Goal: Information Seeking & Learning: Learn about a topic

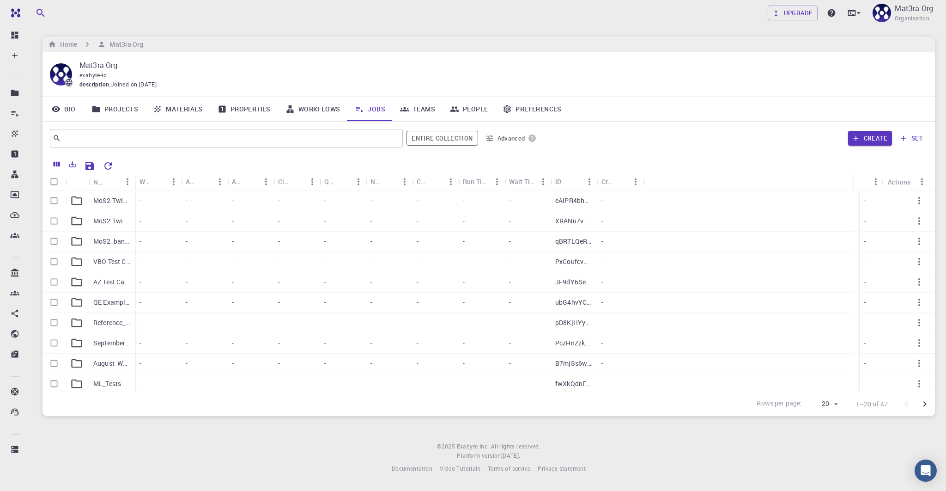
scroll to position [45, 0]
click at [107, 200] on div "Name" at bounding box center [99, 202] width 21 height 11
click at [119, 200] on p "MoS2_band_gaps" at bounding box center [111, 195] width 37 height 9
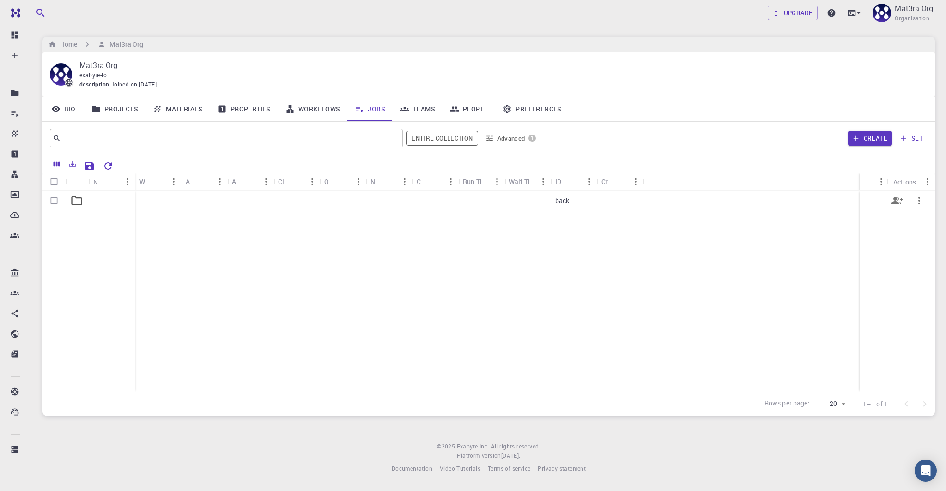
click at [100, 199] on div ".." at bounding box center [112, 201] width 46 height 20
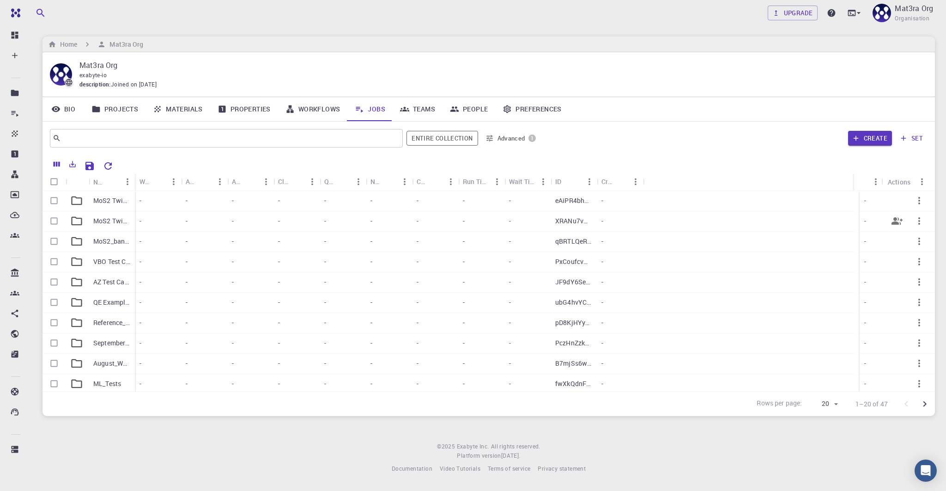
click at [108, 223] on p "MoS2 Twisted Interfaces Band Gaps" at bounding box center [111, 220] width 37 height 9
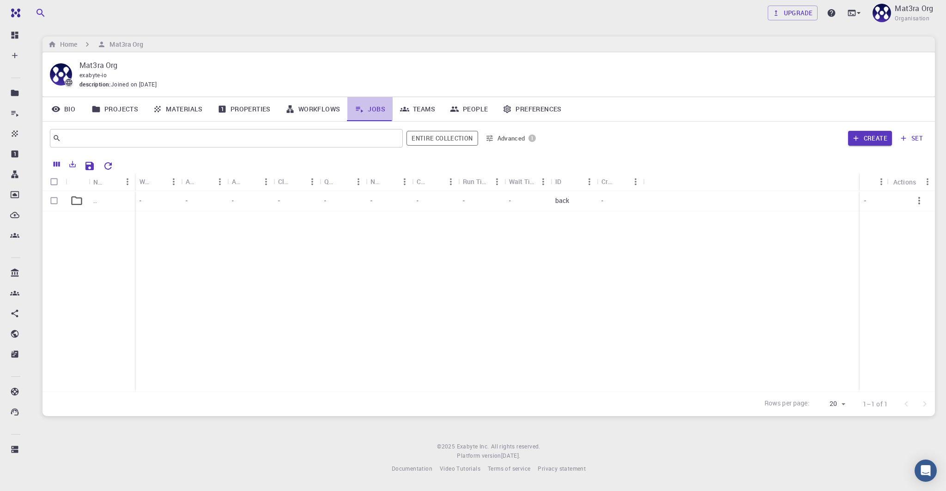
click at [372, 112] on link "Jobs" at bounding box center [369, 109] width 45 height 24
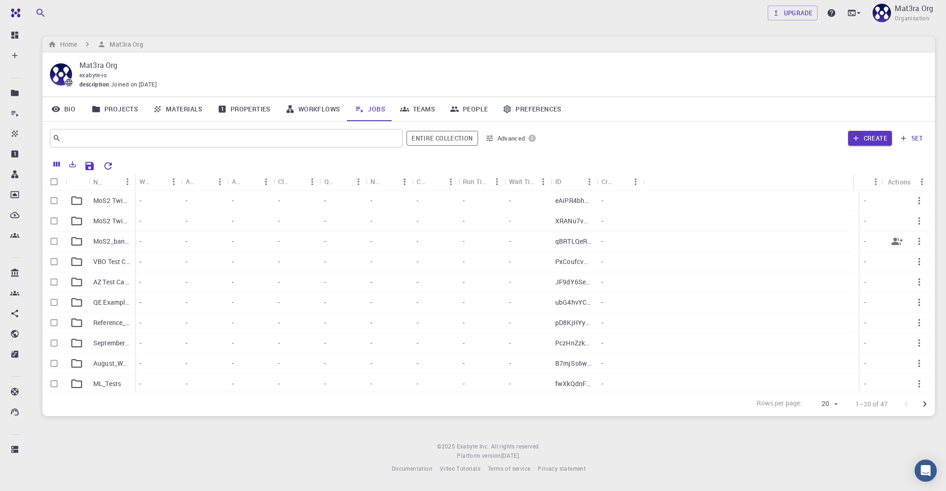
click at [97, 235] on div "MoS2_band_gaps" at bounding box center [112, 241] width 46 height 20
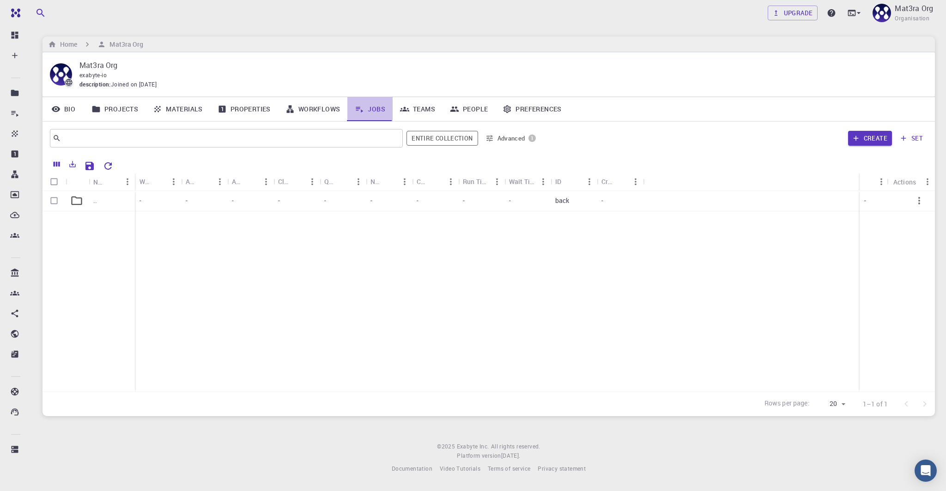
click at [372, 110] on link "Jobs" at bounding box center [369, 109] width 45 height 24
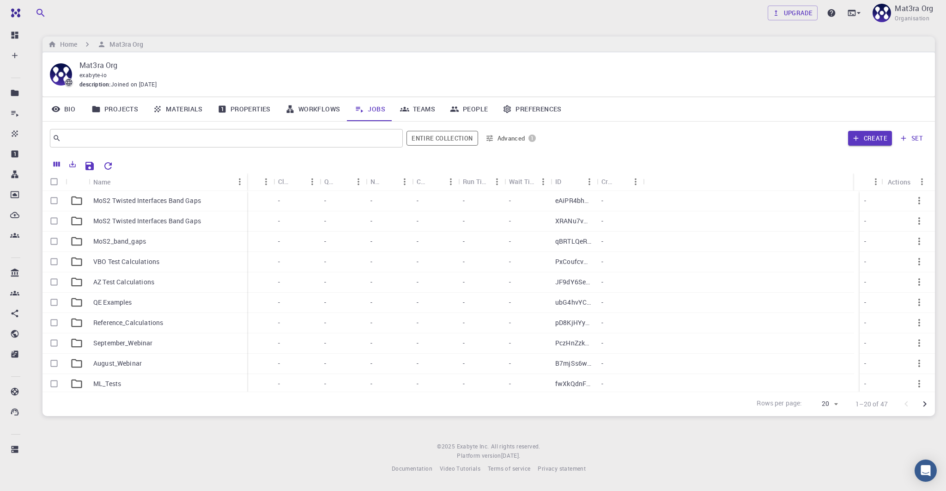
drag, startPoint x: 134, startPoint y: 176, endPoint x: 242, endPoint y: 175, distance: 108.1
click at [243, 176] on div "Name" at bounding box center [247, 182] width 9 height 18
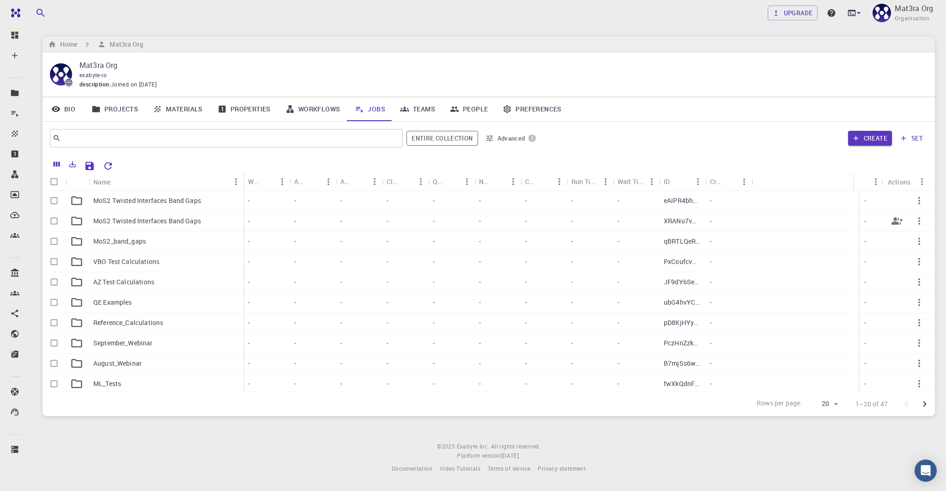
click at [173, 214] on div "MoS2 Twisted Interfaces Band Gaps" at bounding box center [166, 221] width 155 height 20
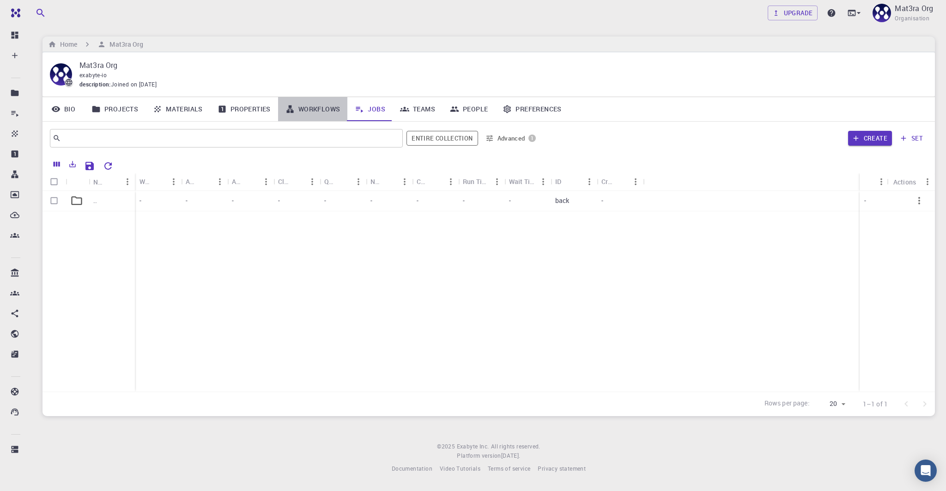
click at [331, 104] on link "Workflows" at bounding box center [313, 109] width 70 height 24
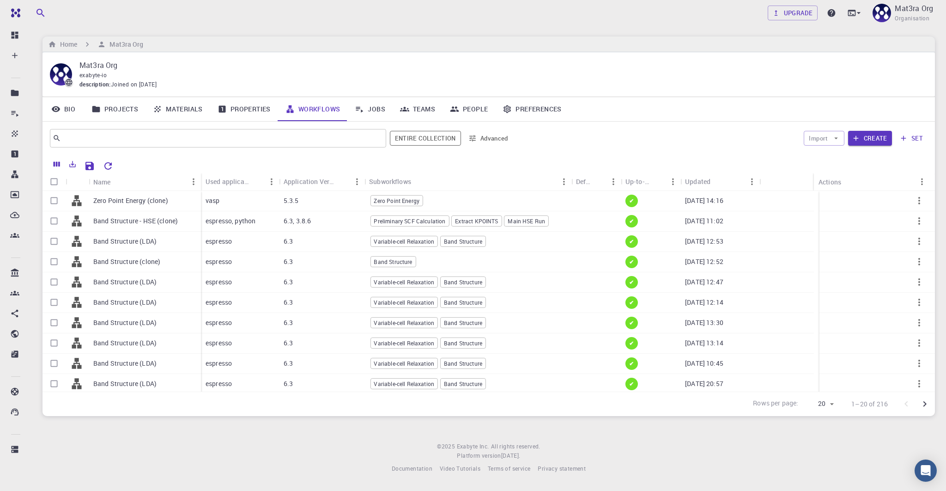
click at [365, 110] on link "Jobs" at bounding box center [369, 109] width 45 height 24
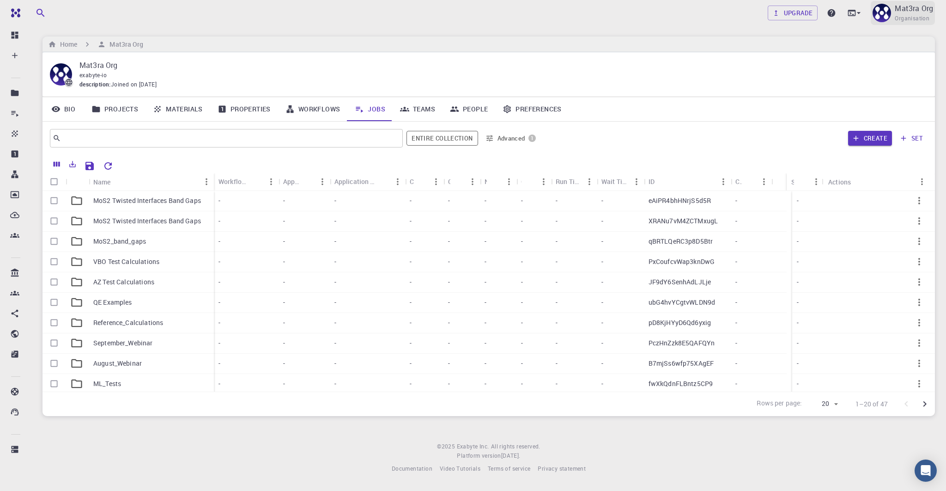
click at [904, 8] on p "Mat3ra Org" at bounding box center [914, 8] width 38 height 11
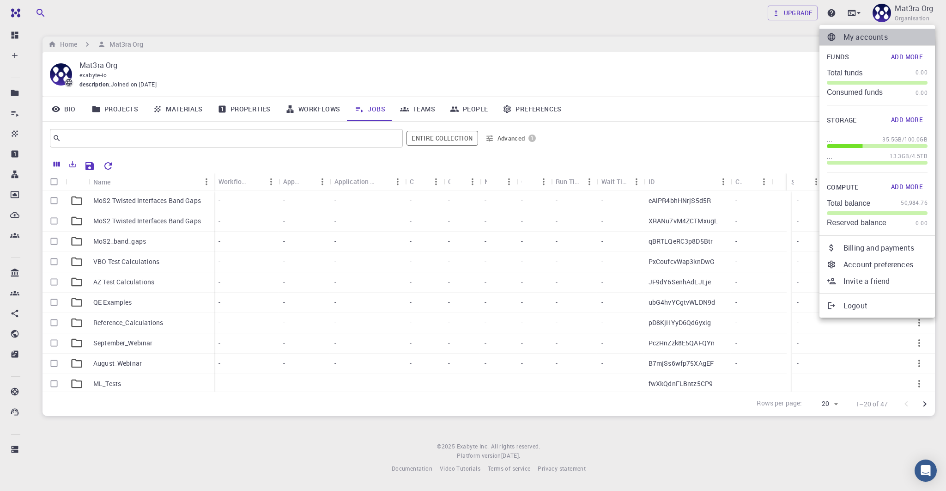
click at [874, 39] on p "My accounts" at bounding box center [886, 36] width 84 height 11
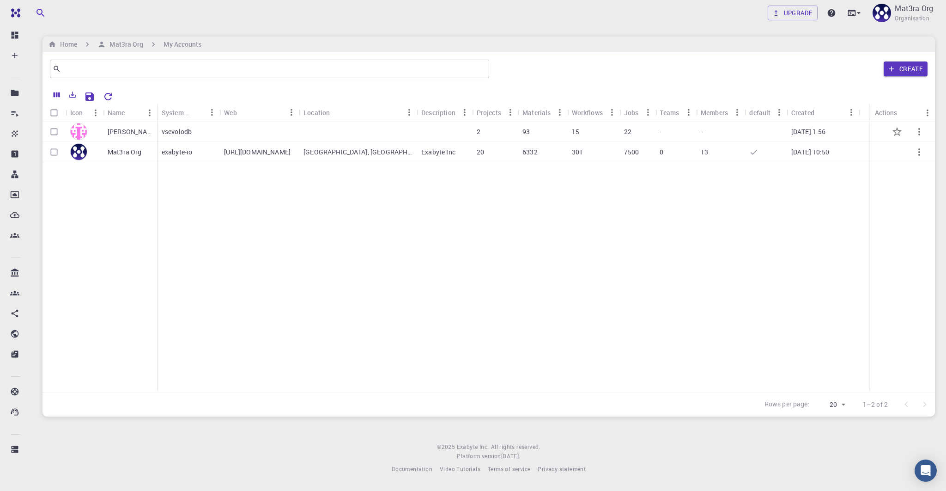
click at [107, 131] on div "[PERSON_NAME]" at bounding box center [130, 132] width 54 height 20
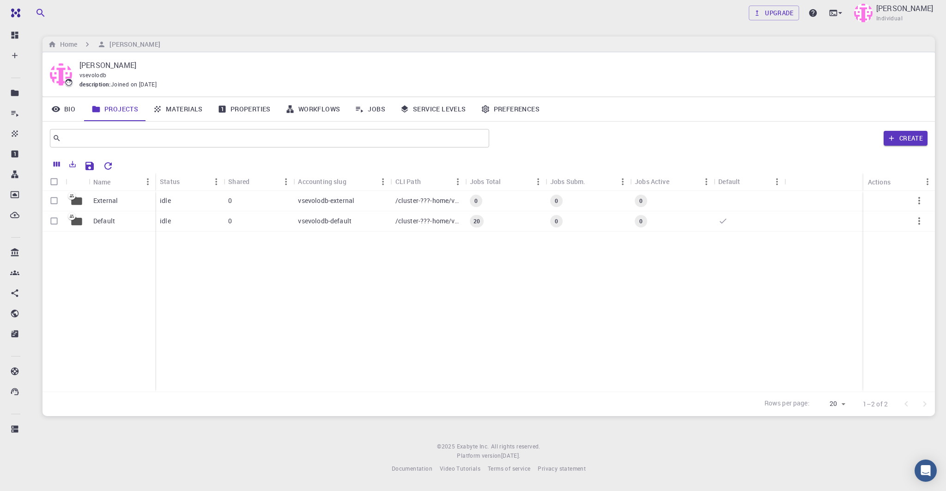
click at [386, 105] on link "Jobs" at bounding box center [369, 109] width 45 height 24
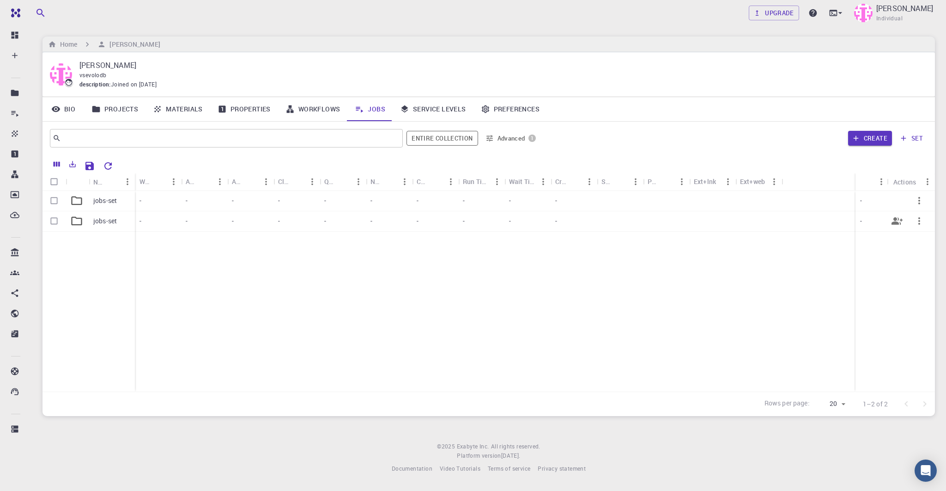
click at [103, 225] on p "jobs-set" at bounding box center [105, 220] width 24 height 9
click at [248, 105] on link "Properties" at bounding box center [244, 109] width 68 height 24
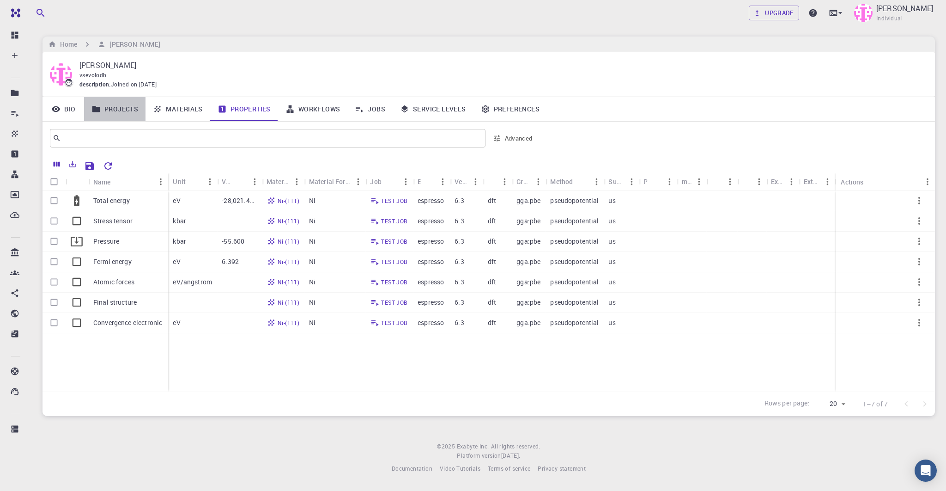
click at [121, 109] on link "Projects" at bounding box center [114, 109] width 61 height 24
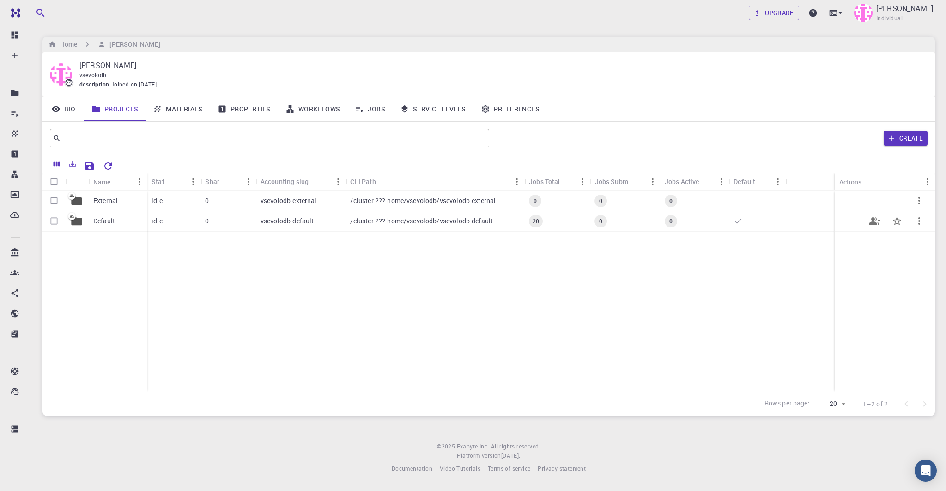
click at [109, 217] on p "Default" at bounding box center [104, 220] width 22 height 9
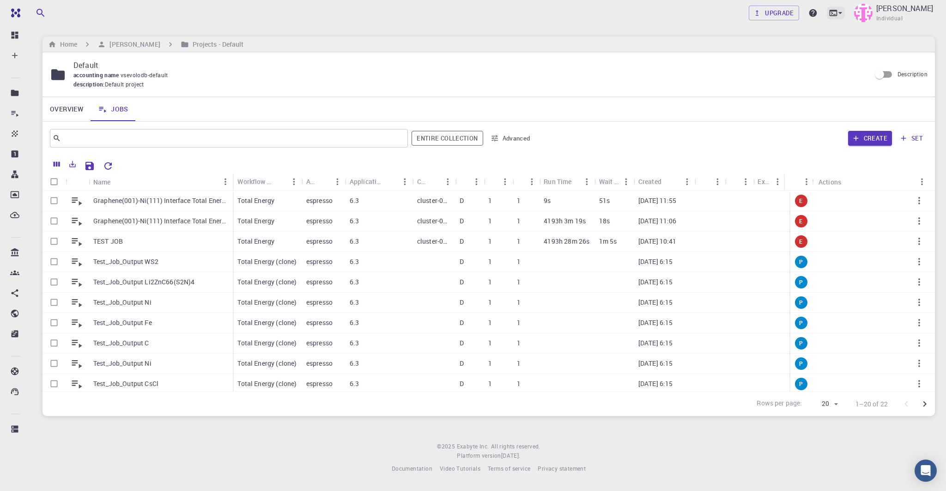
click at [845, 13] on icon at bounding box center [840, 12] width 9 height 9
click at [796, 71] on div "JupyterLite" at bounding box center [795, 72] width 38 height 11
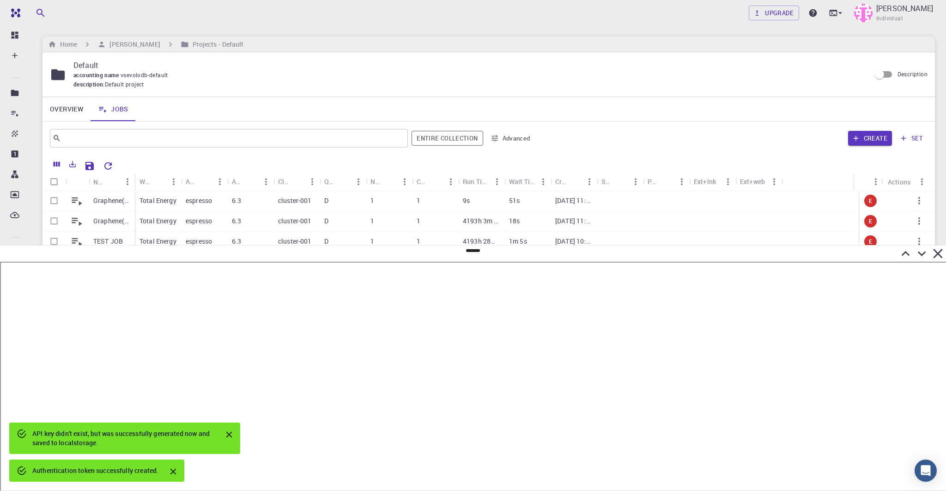
click at [935, 252] on icon at bounding box center [938, 253] width 16 height 16
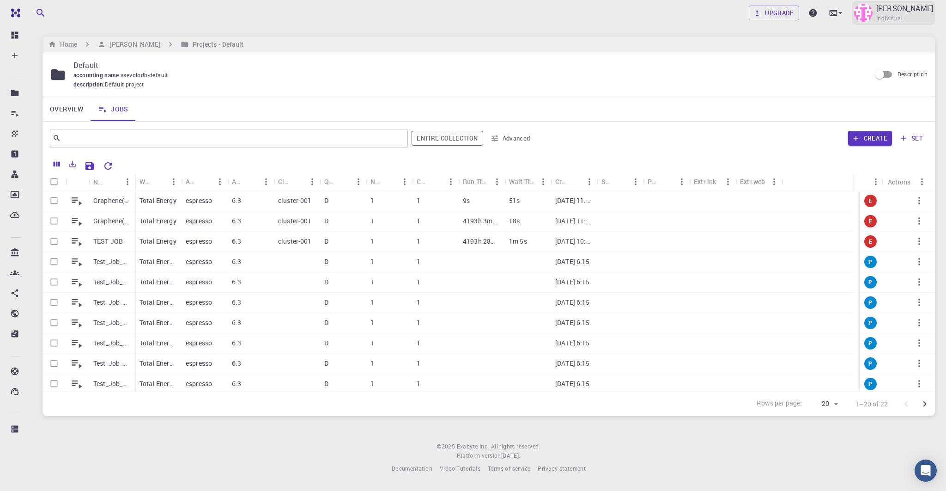
click at [873, 15] on img at bounding box center [863, 13] width 18 height 18
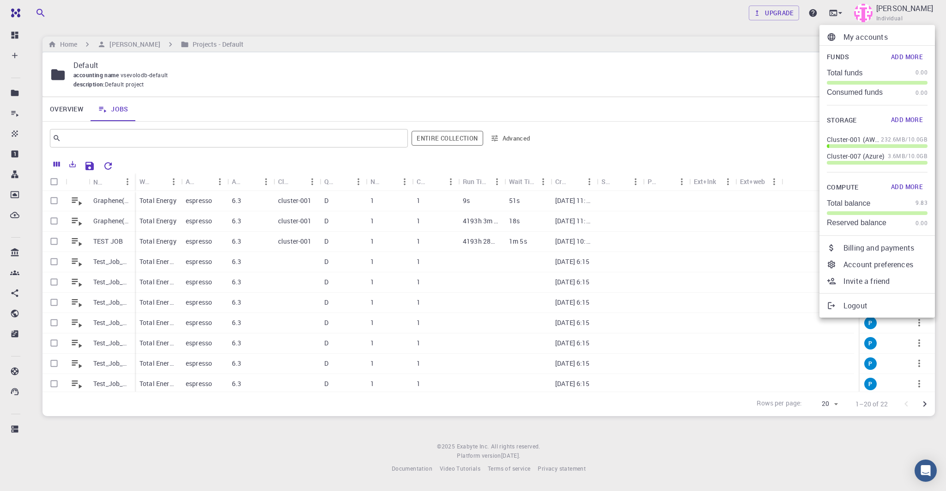
click at [854, 35] on p "My accounts" at bounding box center [886, 36] width 84 height 11
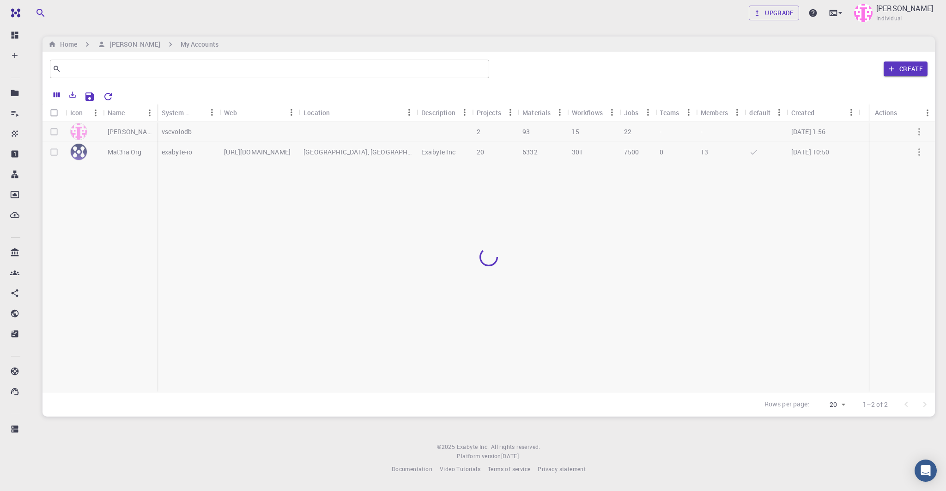
click at [128, 150] on div at bounding box center [489, 257] width 893 height 271
click at [104, 158] on div "Mat3ra Org" at bounding box center [130, 152] width 54 height 20
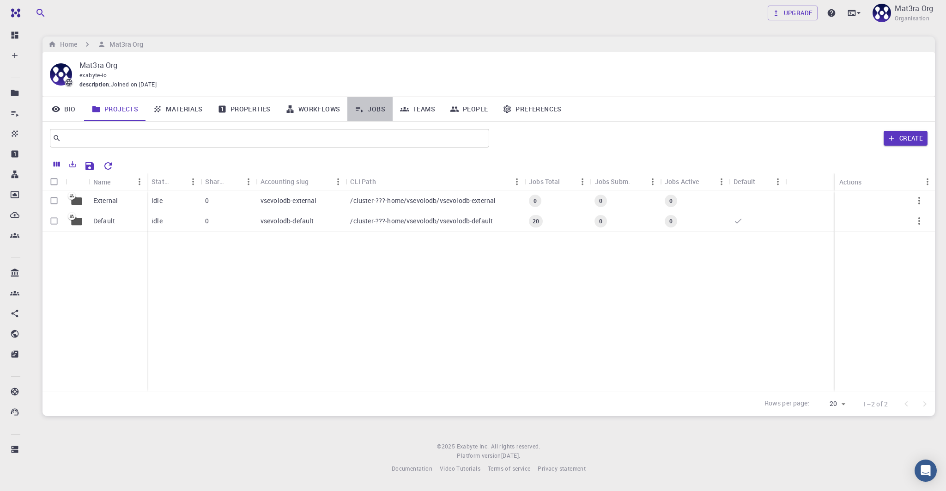
click at [372, 105] on link "Jobs" at bounding box center [369, 109] width 45 height 24
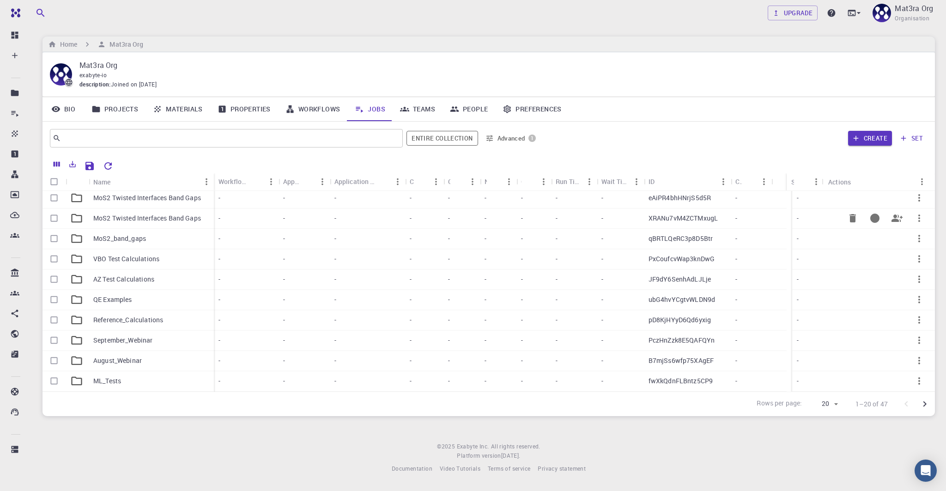
scroll to position [4, 0]
click at [134, 219] on p "MoS2 Twisted Interfaces Band Gaps" at bounding box center [147, 217] width 108 height 9
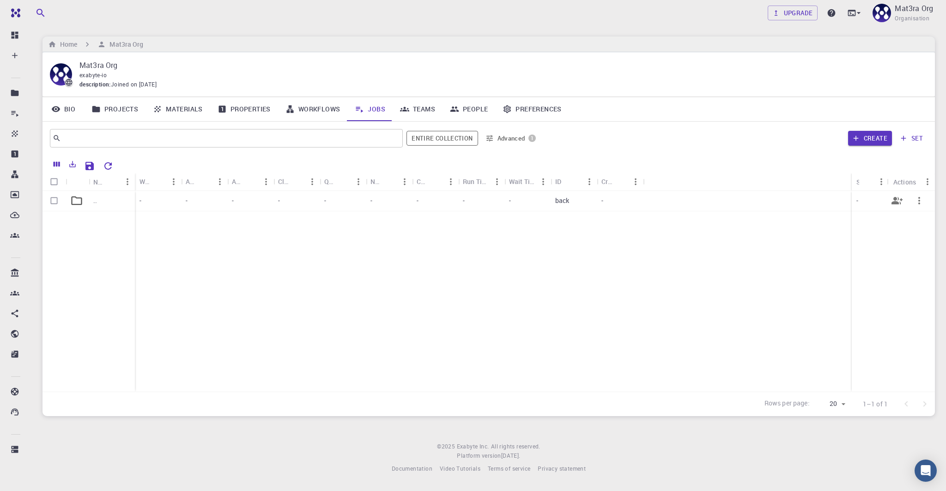
click at [80, 200] on icon at bounding box center [76, 200] width 13 height 13
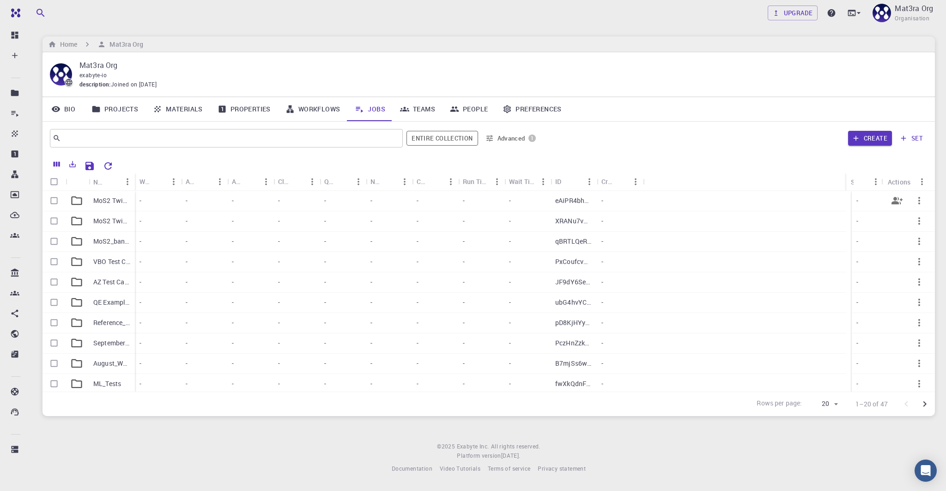
click at [106, 192] on div "MoS2 Twisted Interfaces Band Gaps" at bounding box center [112, 201] width 46 height 20
